Goal: Information Seeking & Learning: Learn about a topic

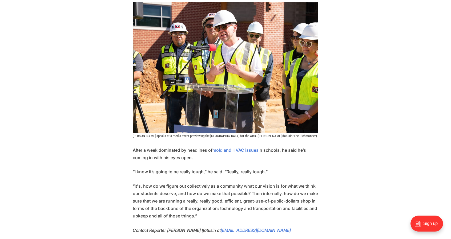
scroll to position [618, 0]
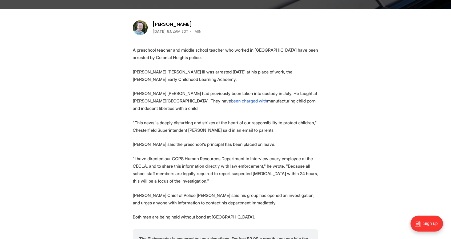
scroll to position [167, 0]
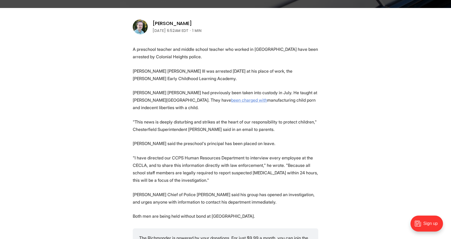
click at [231, 102] on link "been charged with" at bounding box center [249, 100] width 36 height 5
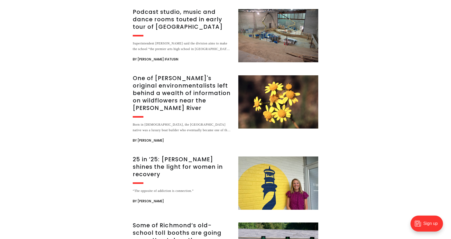
scroll to position [506, 0]
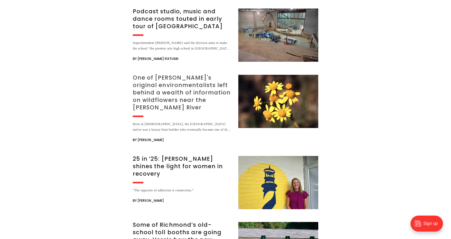
click at [206, 95] on h3 "One of [PERSON_NAME]'s original environmentalists left behind a wealth of infor…" at bounding box center [182, 92] width 99 height 37
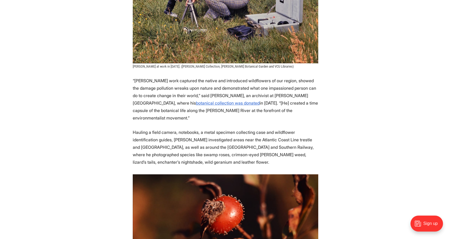
scroll to position [489, 0]
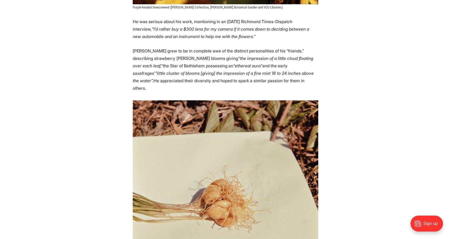
scroll to position [1127, 0]
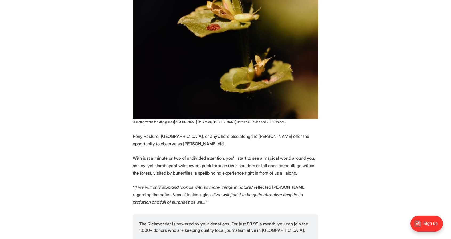
scroll to position [2926, 0]
